Goal: Task Accomplishment & Management: Manage account settings

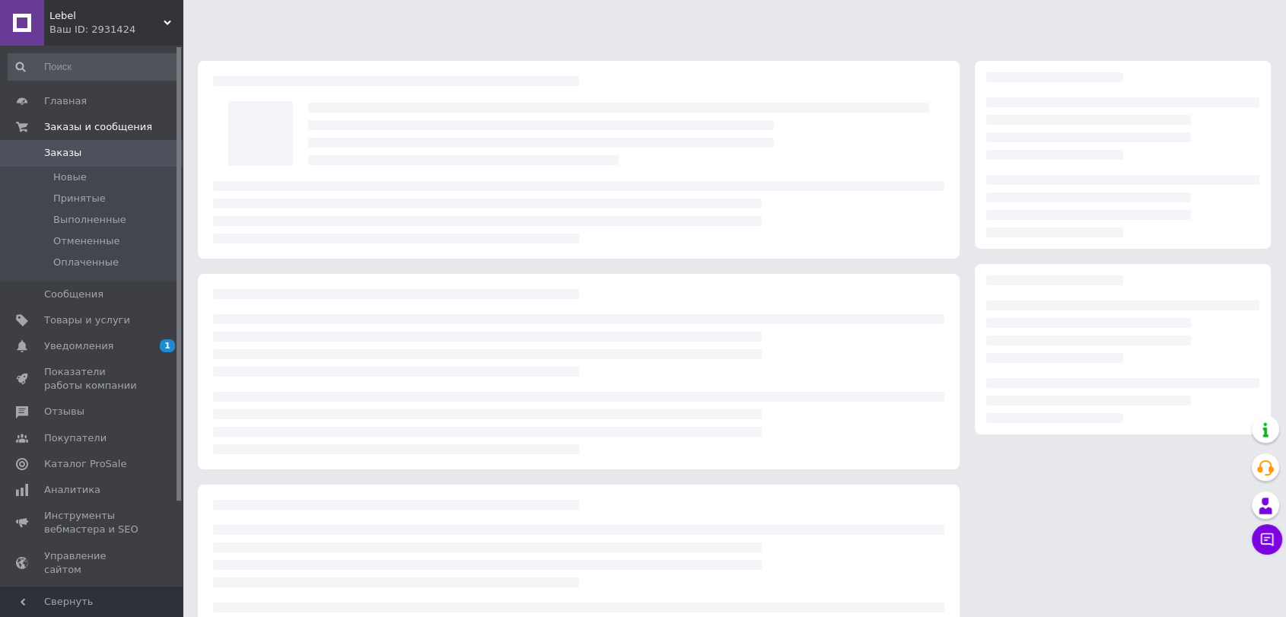
scroll to position [78, 0]
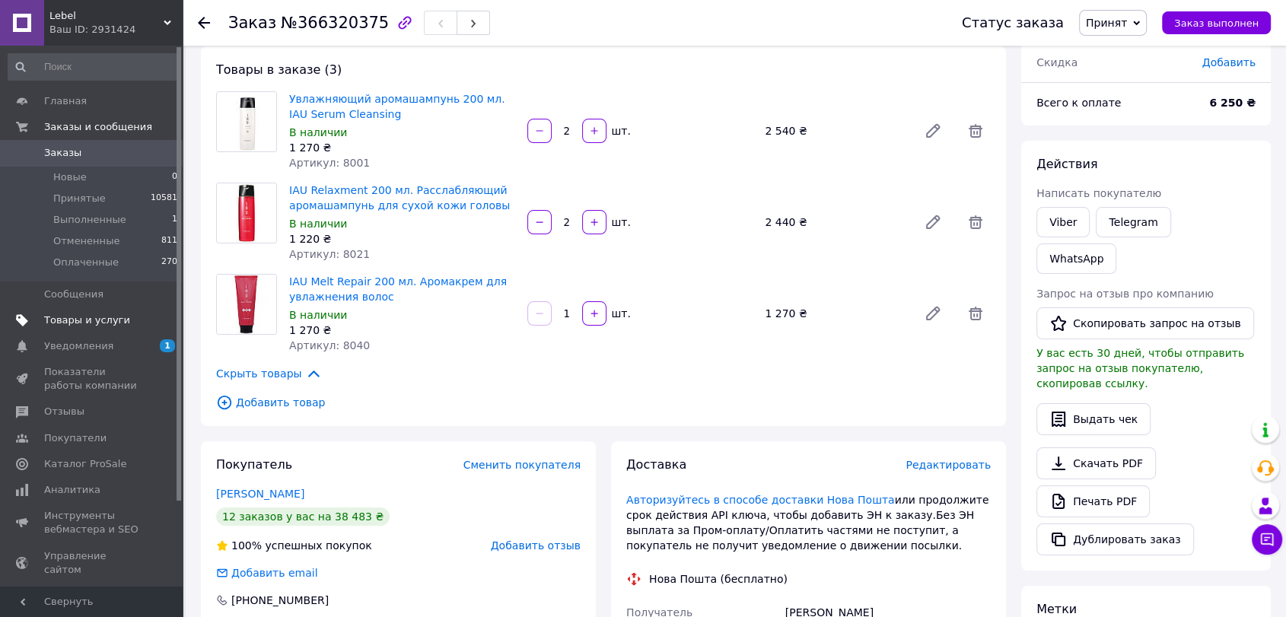
click at [96, 323] on span "Товары и услуги" at bounding box center [87, 320] width 86 height 14
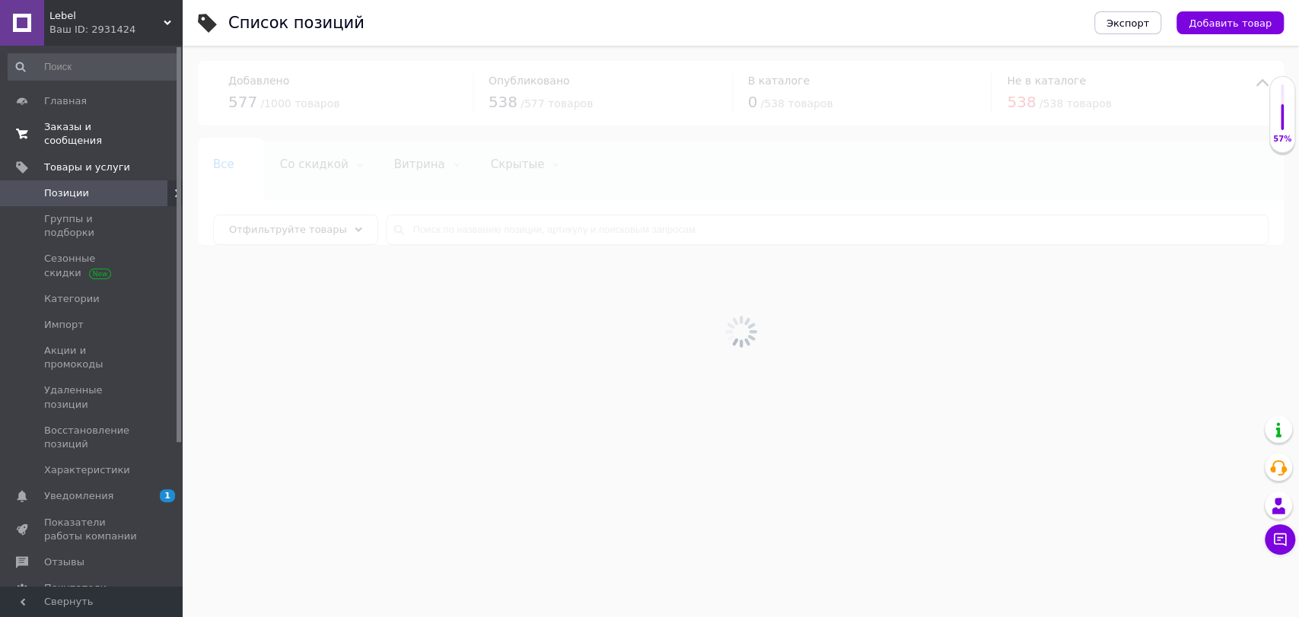
click at [72, 120] on span "Заказы и сообщения" at bounding box center [92, 133] width 97 height 27
